Goal: Answer question/provide support: Share knowledge or assist other users

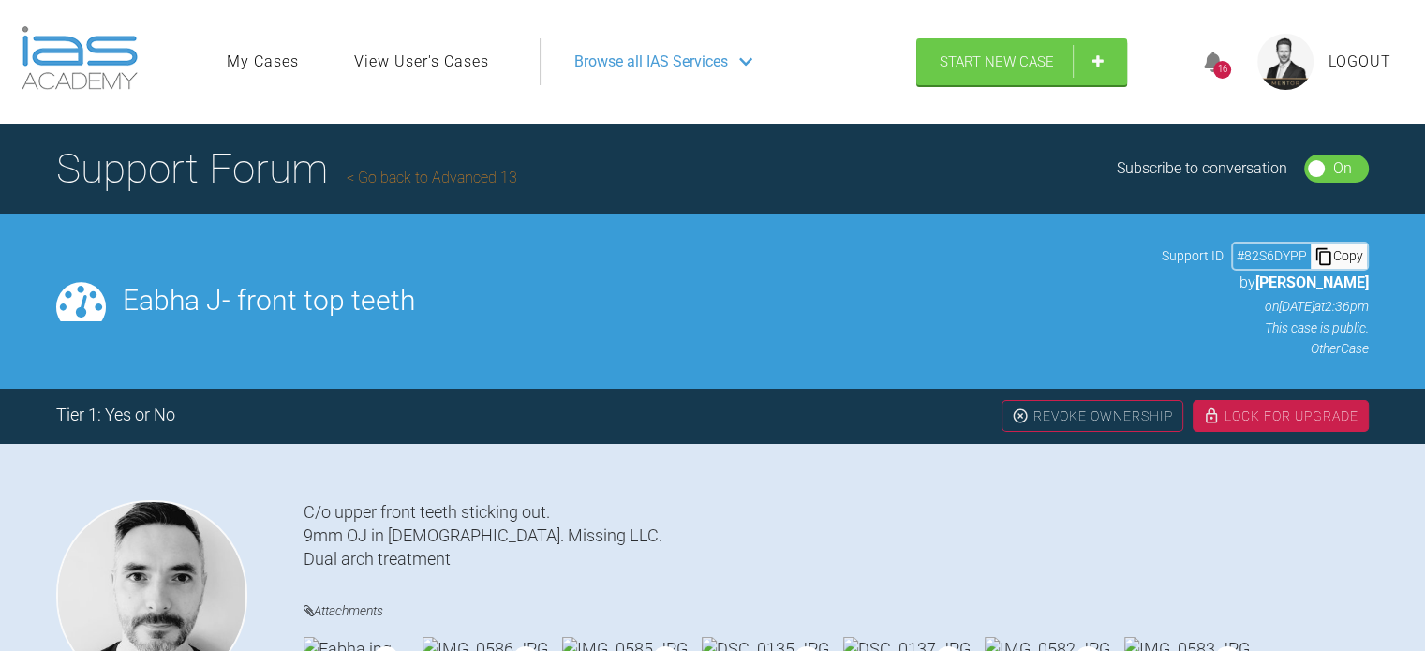
click at [454, 180] on link "Go back to Advanced 13" at bounding box center [432, 178] width 171 height 18
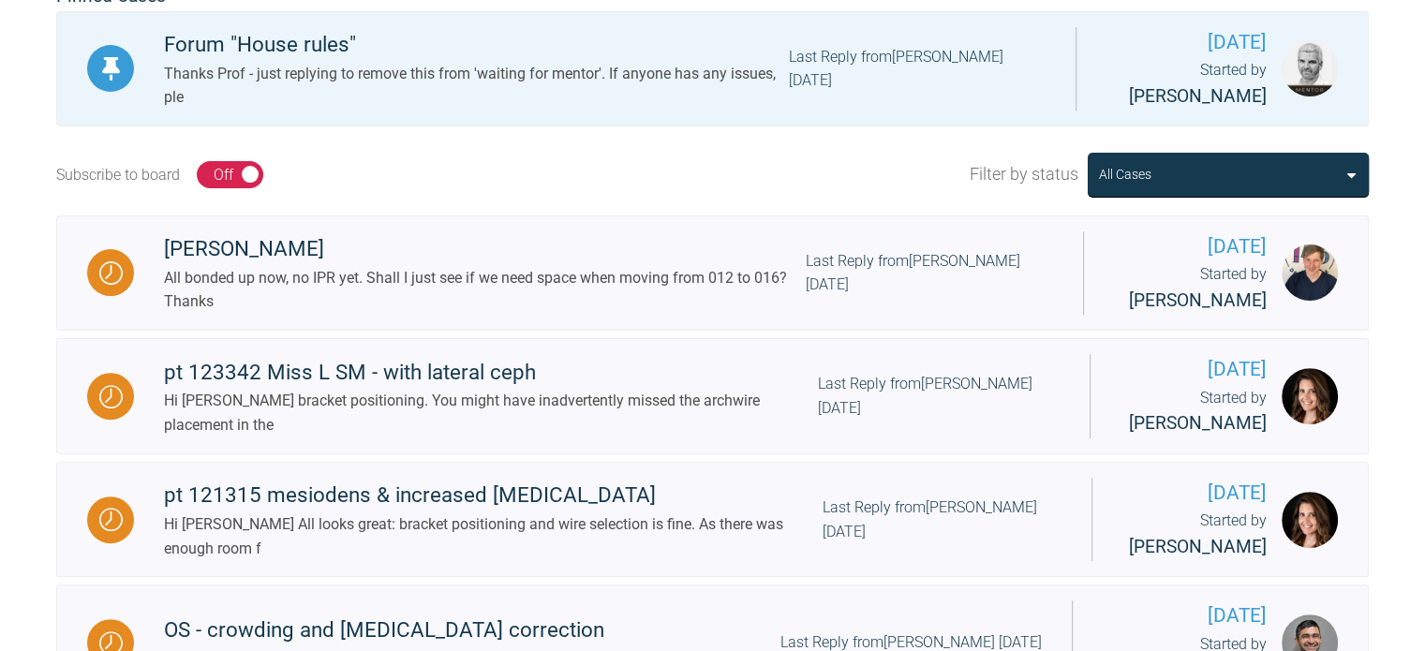
scroll to position [549, 0]
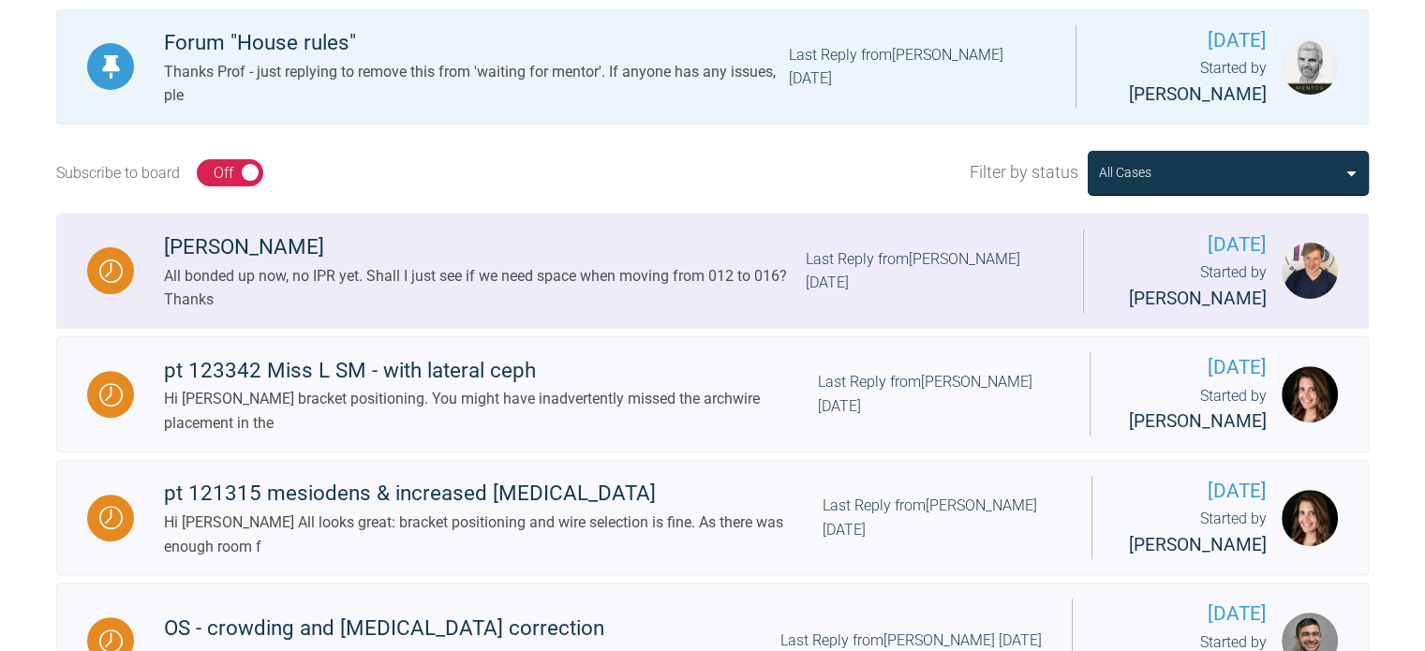
click at [227, 244] on div "[PERSON_NAME]" at bounding box center [485, 248] width 642 height 34
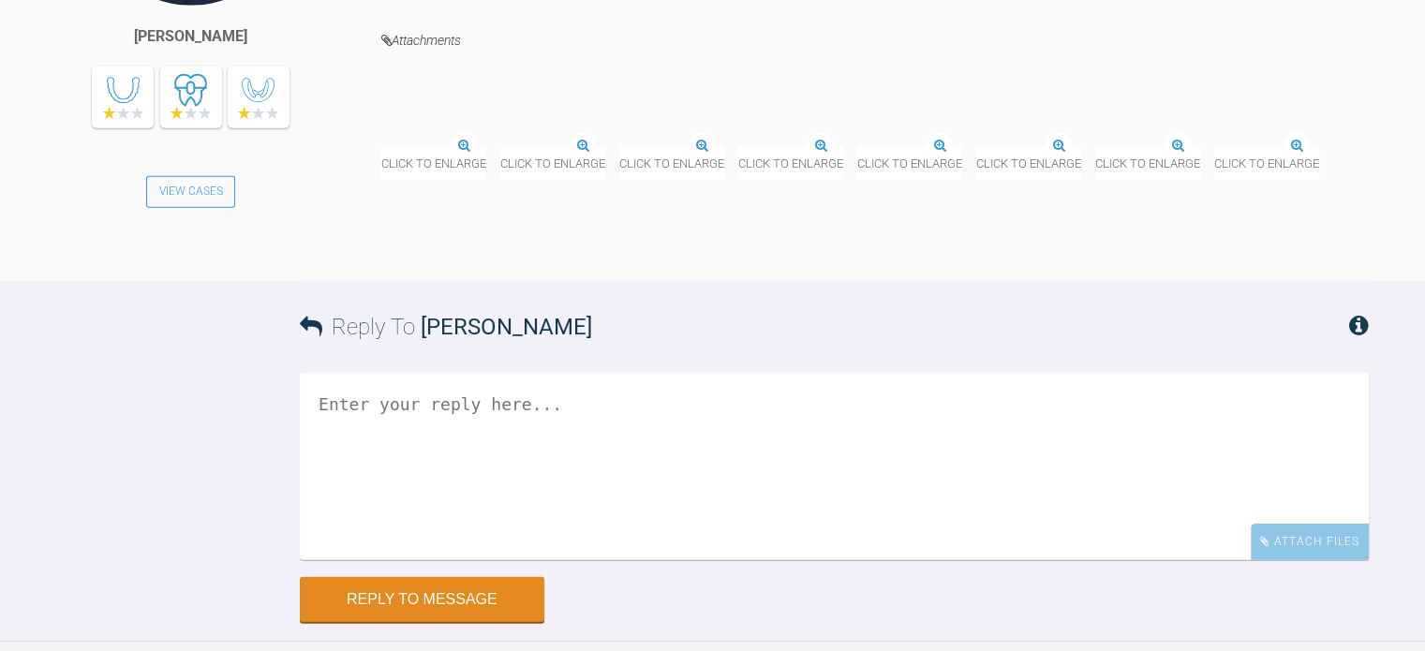
scroll to position [12006, 0]
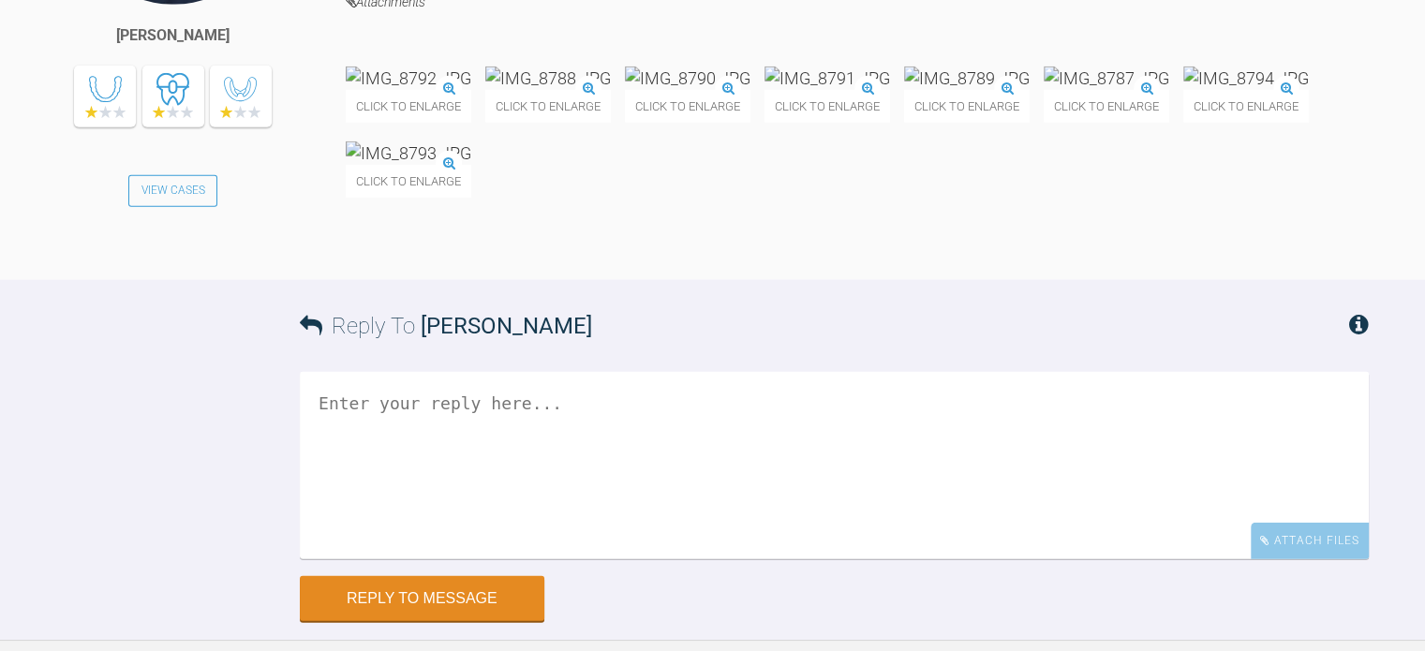
click at [471, 90] on img at bounding box center [409, 78] width 126 height 23
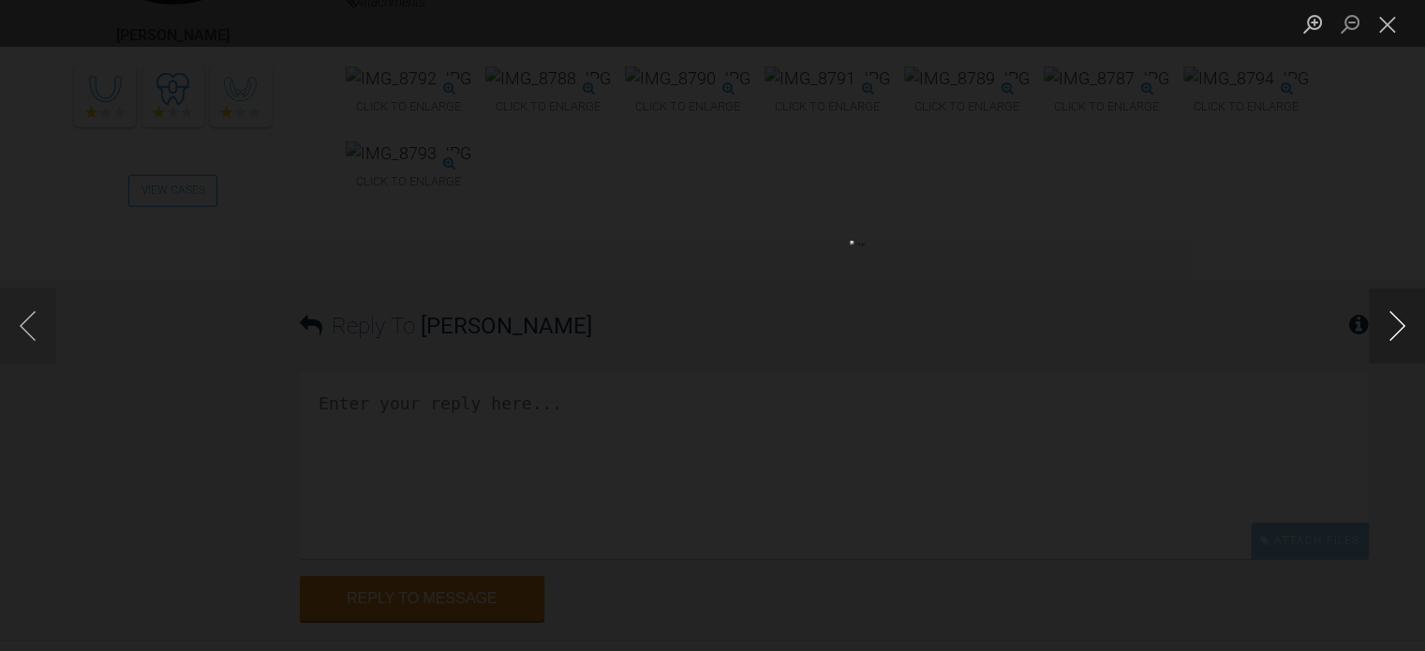
click at [1401, 321] on button "Next image" at bounding box center [1397, 326] width 56 height 75
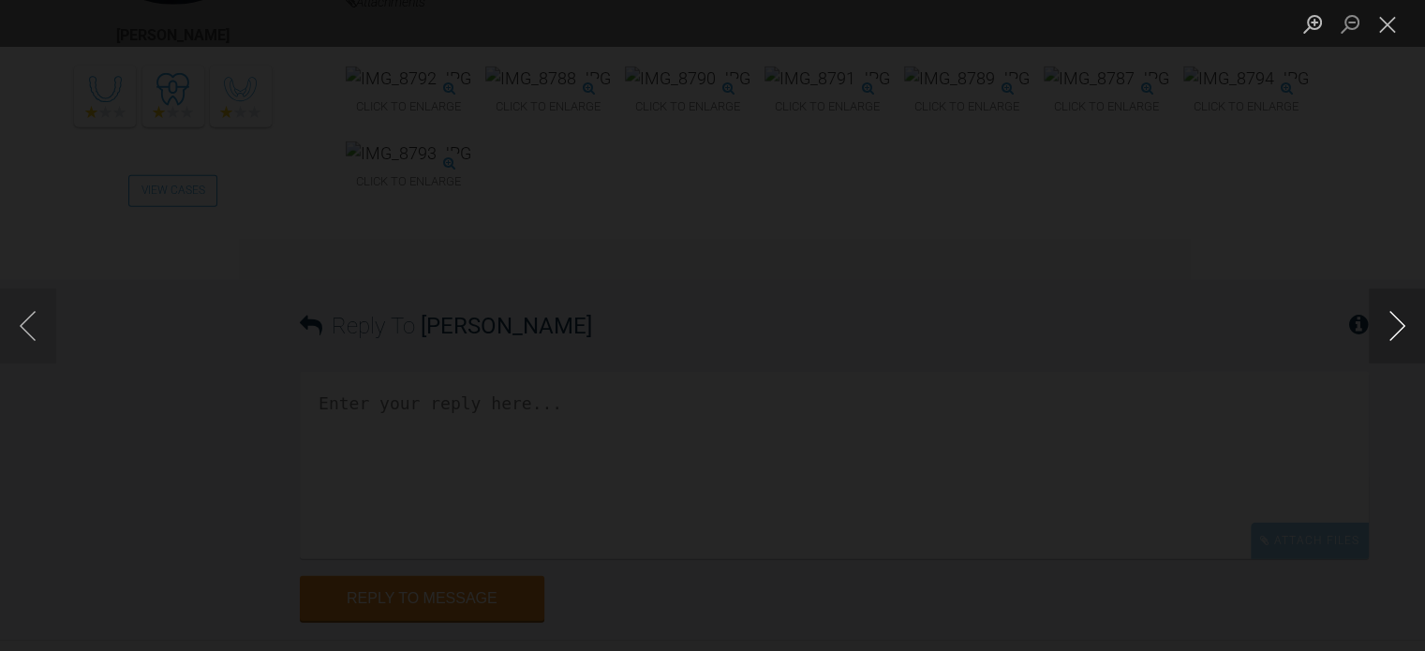
click at [1401, 321] on button "Next image" at bounding box center [1397, 326] width 56 height 75
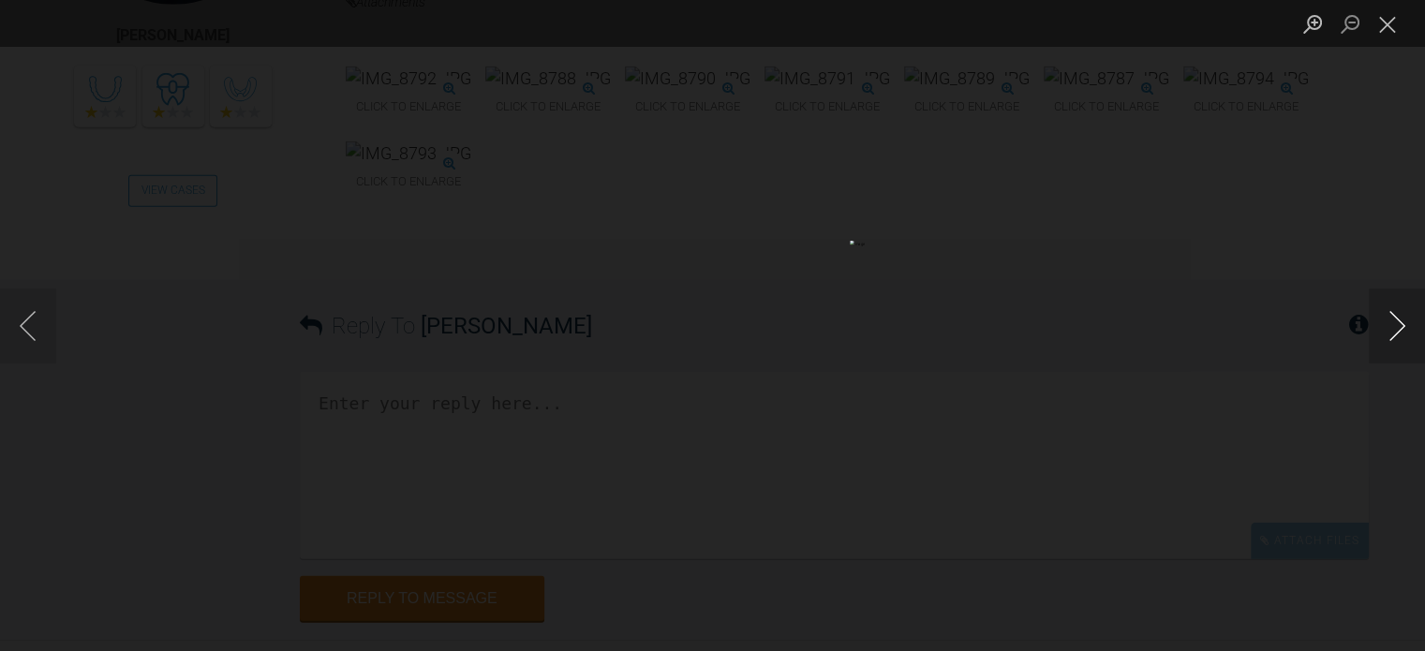
click at [1401, 321] on button "Next image" at bounding box center [1397, 326] width 56 height 75
click at [1393, 40] on button "Close lightbox" at bounding box center [1387, 23] width 37 height 33
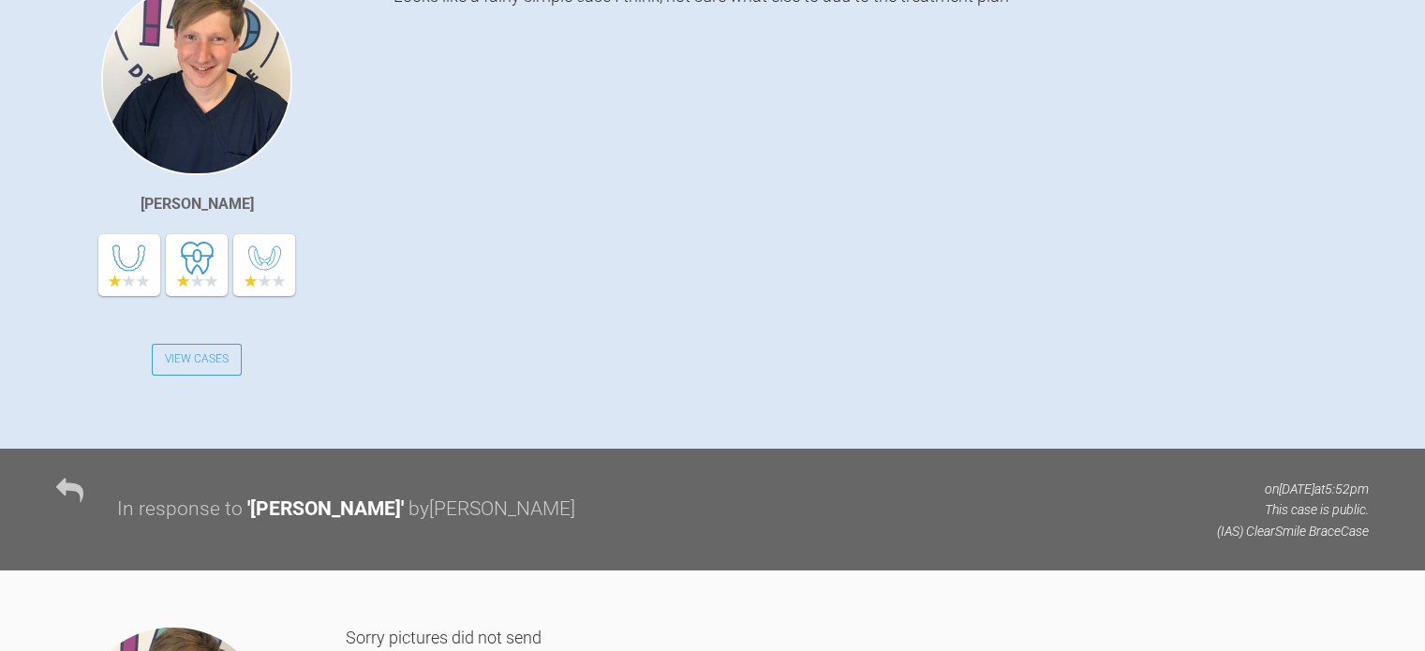
scroll to position [0, 0]
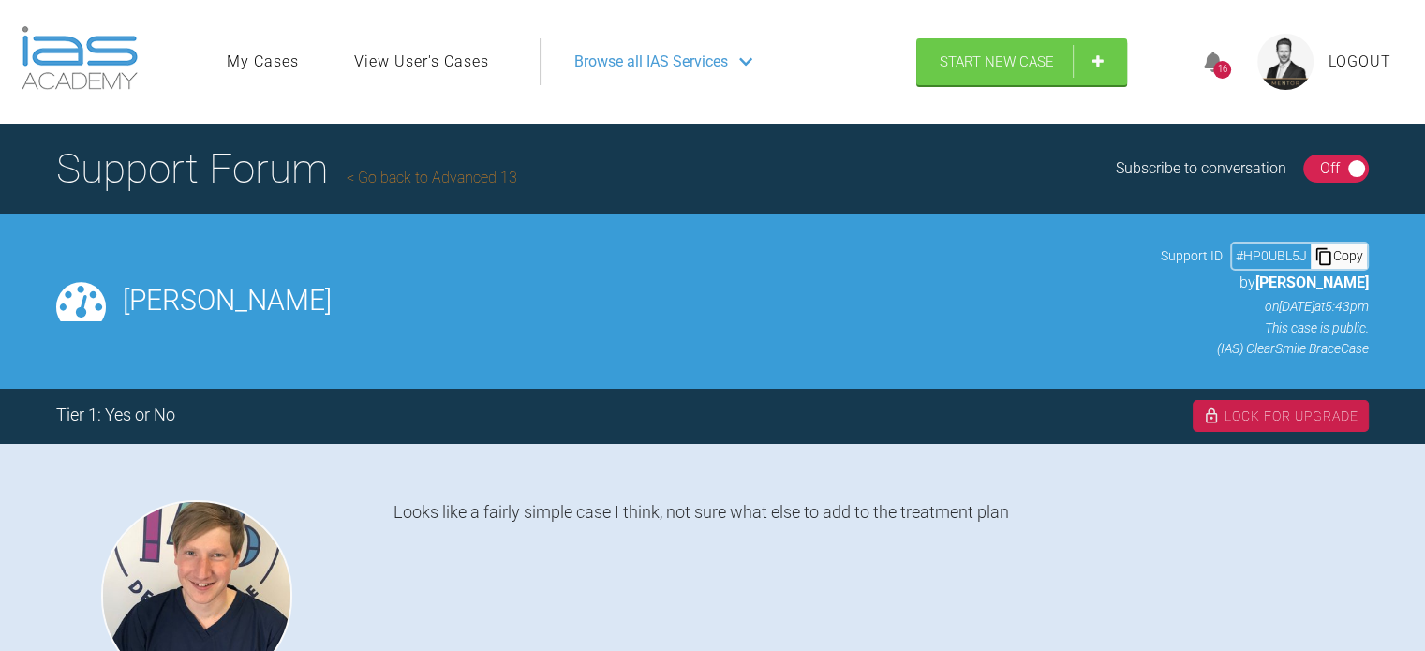
click at [443, 179] on link "Go back to Advanced 13" at bounding box center [432, 178] width 171 height 18
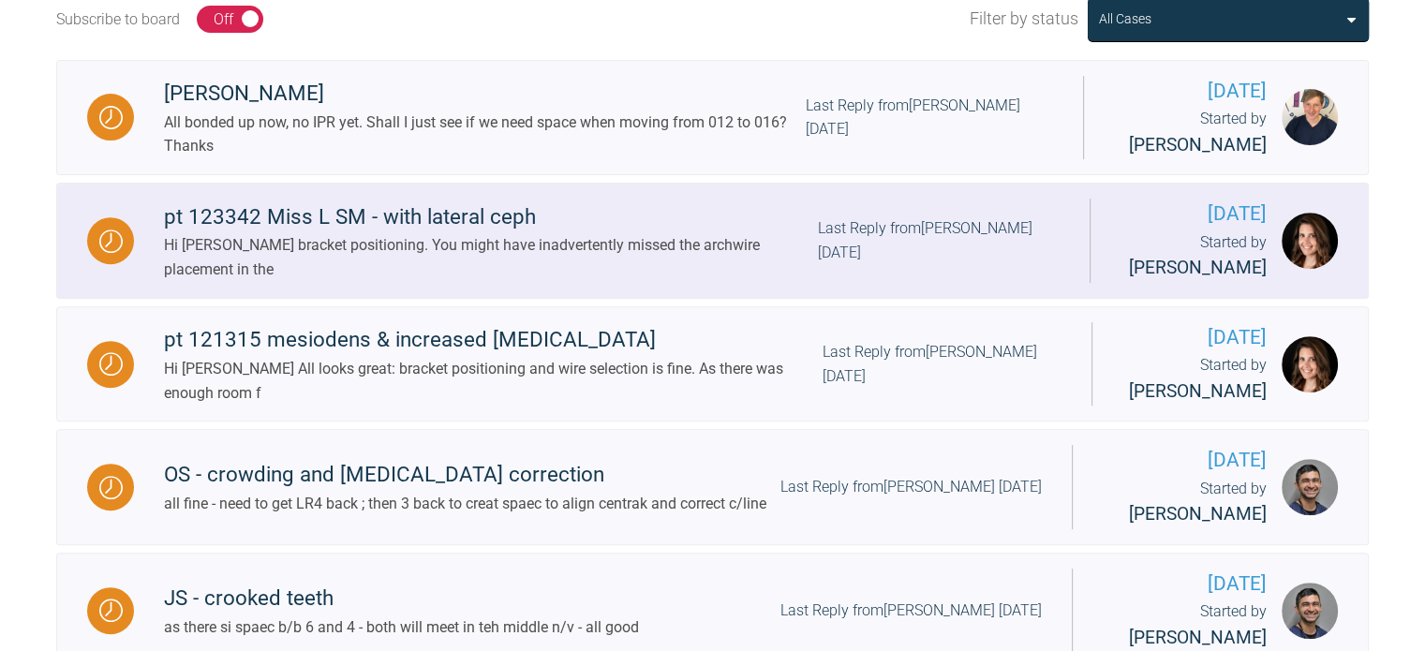
scroll to position [729, 0]
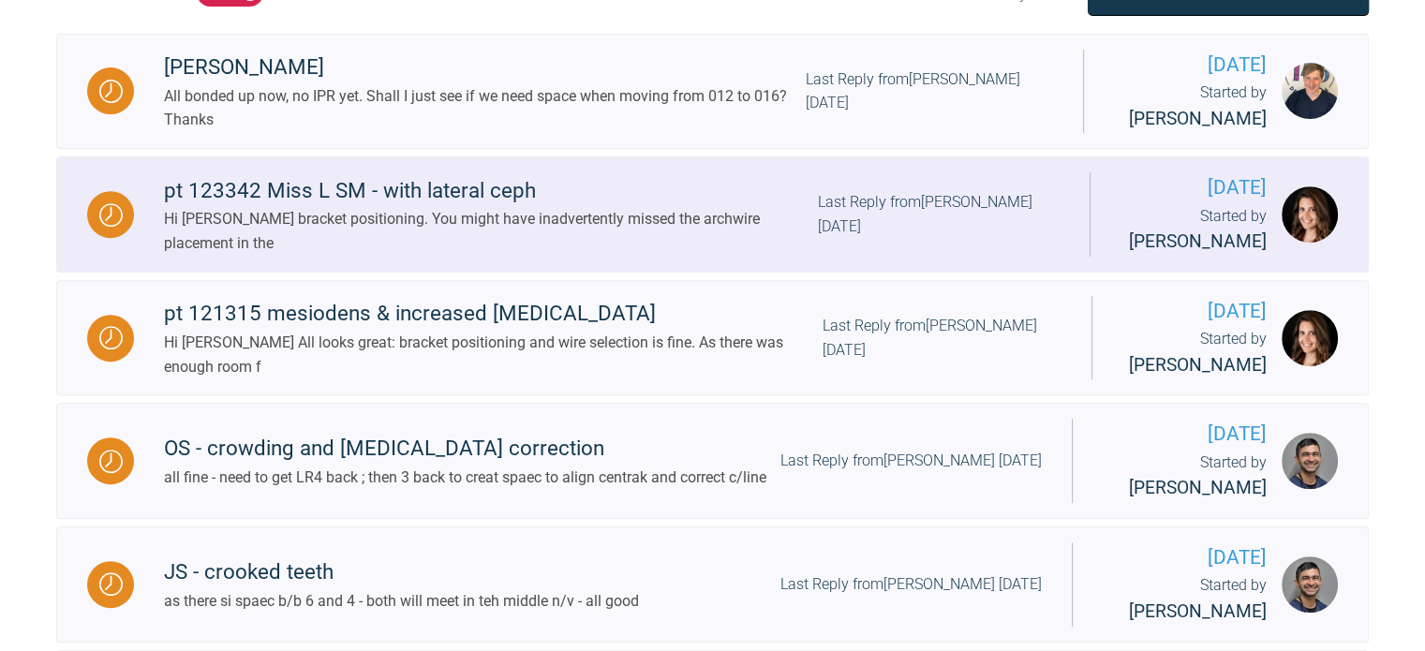
click at [326, 201] on div "pt 123342 Miss L SM - with lateral ceph" at bounding box center [491, 191] width 654 height 34
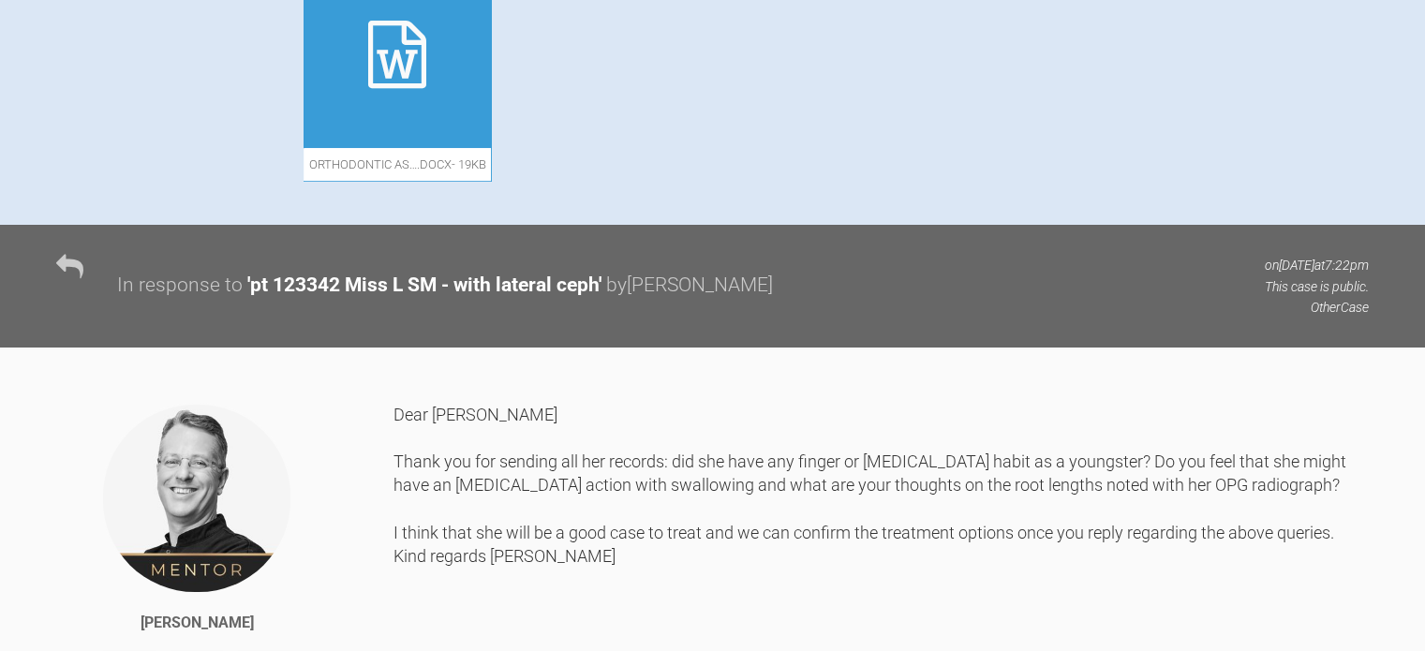
scroll to position [1132, 0]
